Goal: Find specific page/section: Find specific page/section

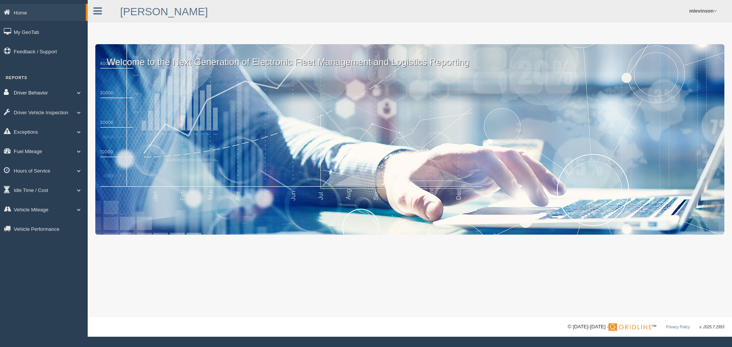
click at [49, 87] on link "Driver Behavior" at bounding box center [44, 92] width 88 height 17
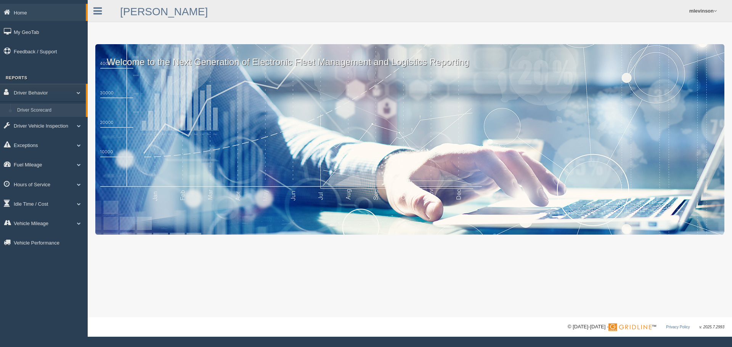
click at [52, 110] on link "Driver Scorecard" at bounding box center [50, 111] width 72 height 14
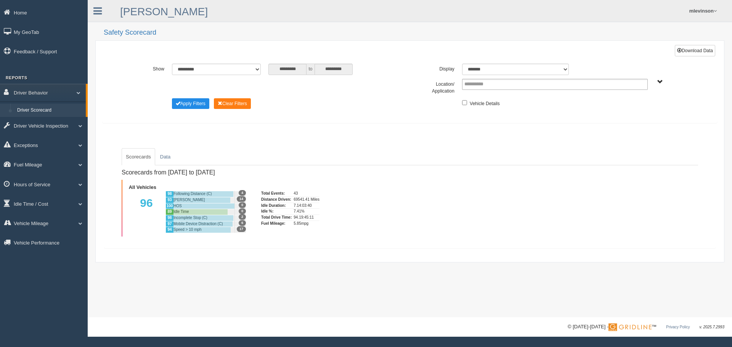
click at [79, 93] on span at bounding box center [76, 93] width 10 height 4
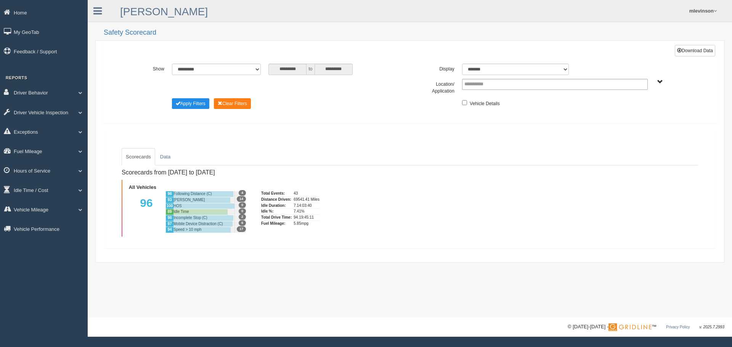
click at [309, 131] on div "**********" at bounding box center [409, 151] width 629 height 222
